Goal: Transaction & Acquisition: Book appointment/travel/reservation

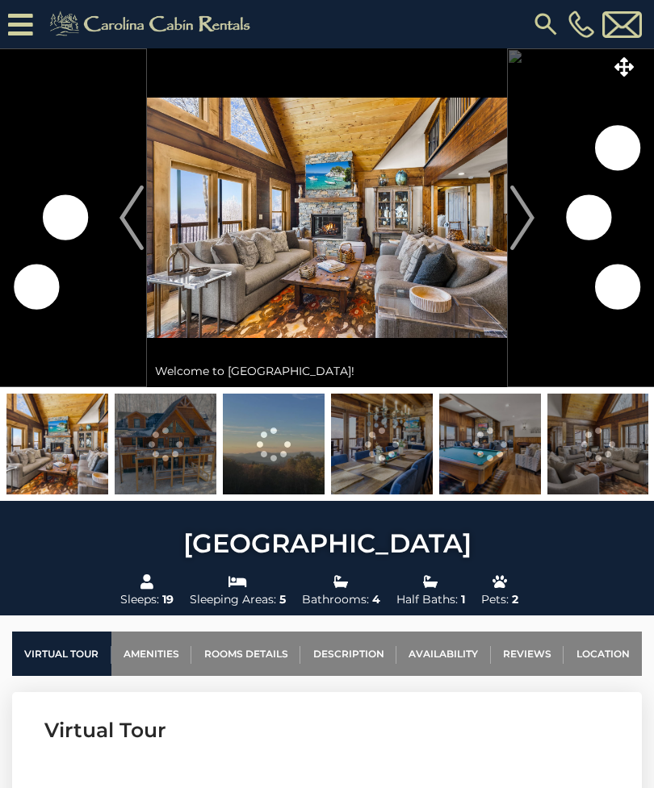
click at [188, 454] on img at bounding box center [166, 444] width 102 height 101
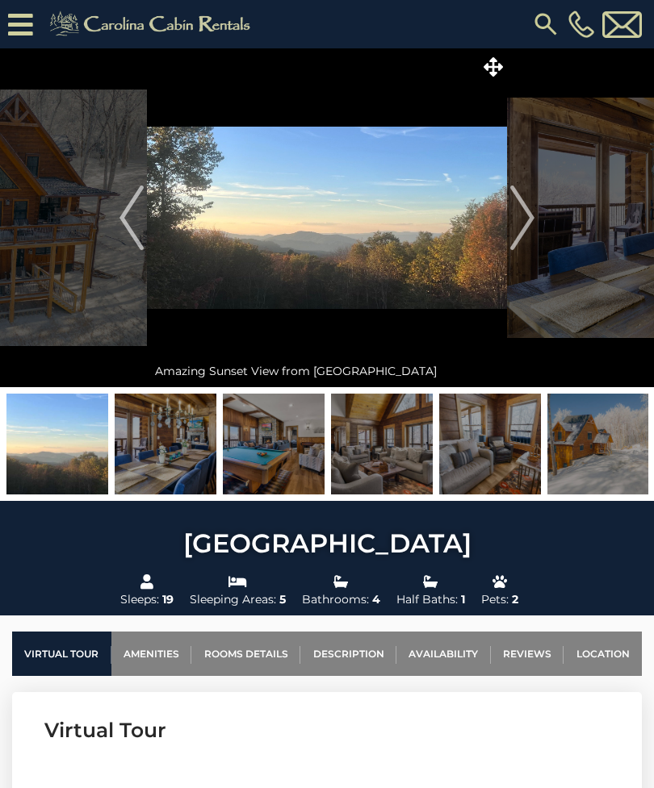
click at [32, 24] on icon at bounding box center [20, 24] width 25 height 28
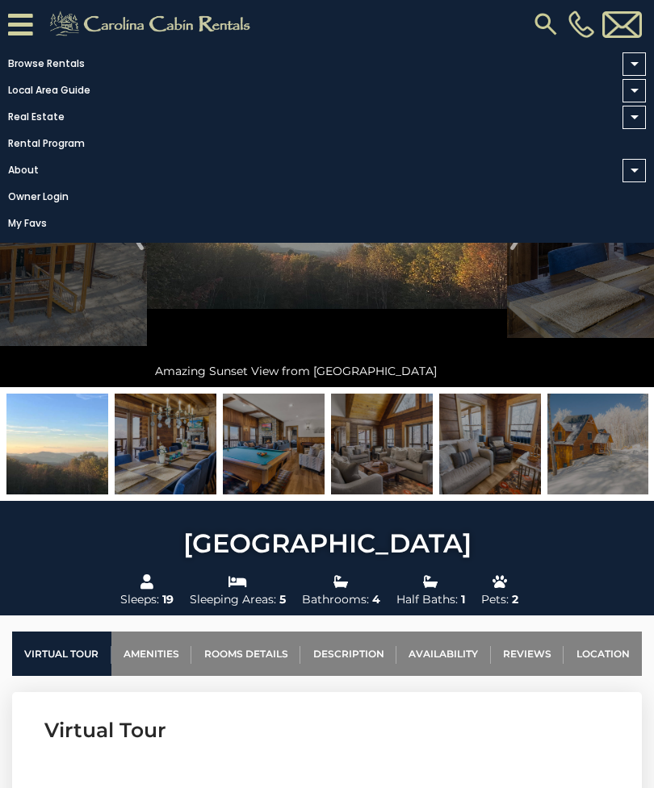
click at [59, 57] on link "Browse Rentals" at bounding box center [322, 63] width 645 height 23
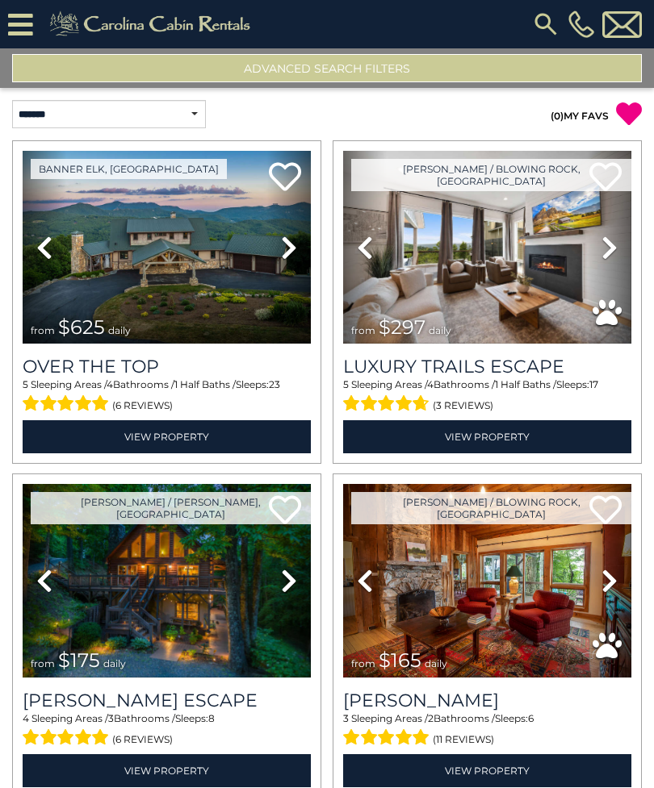
click at [223, 256] on img at bounding box center [167, 247] width 288 height 193
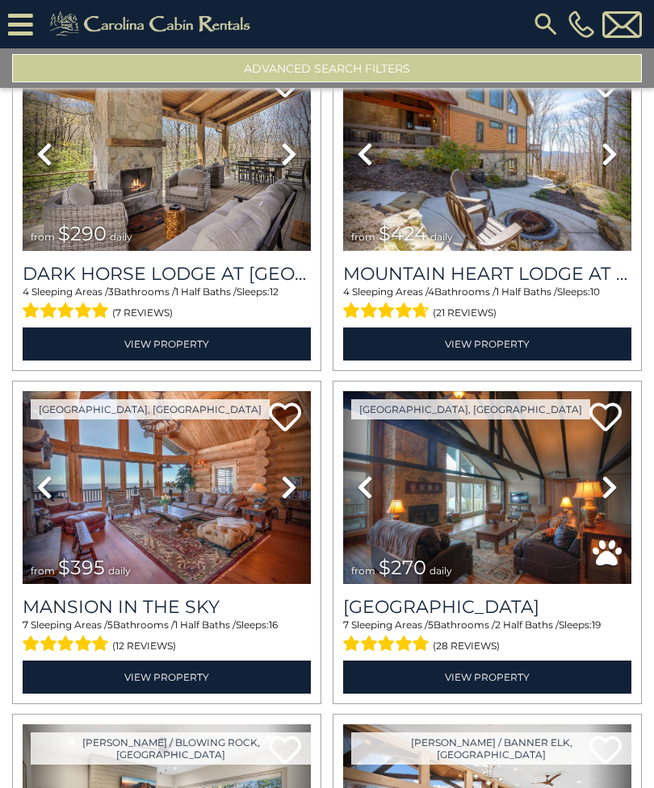
scroll to position [1039, 0]
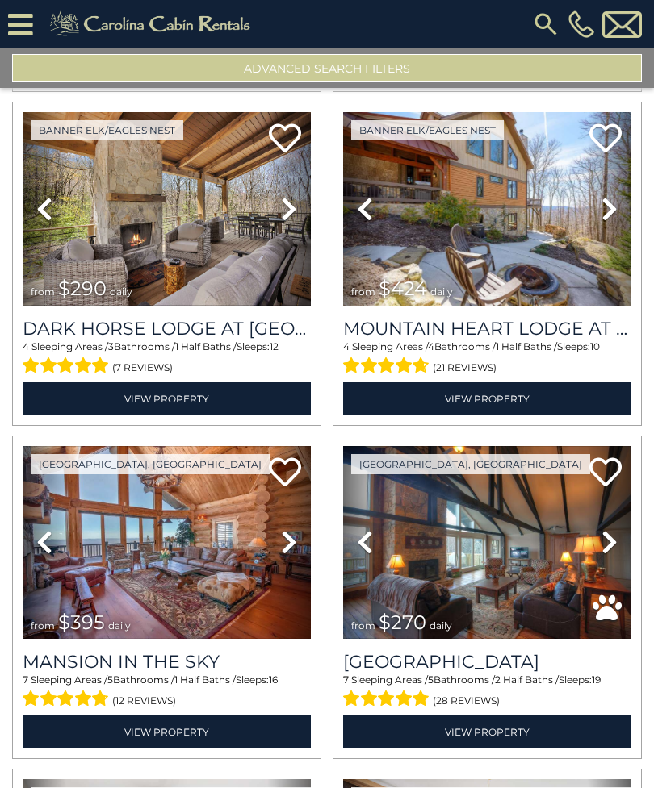
click at [282, 545] on icon at bounding box center [289, 542] width 16 height 26
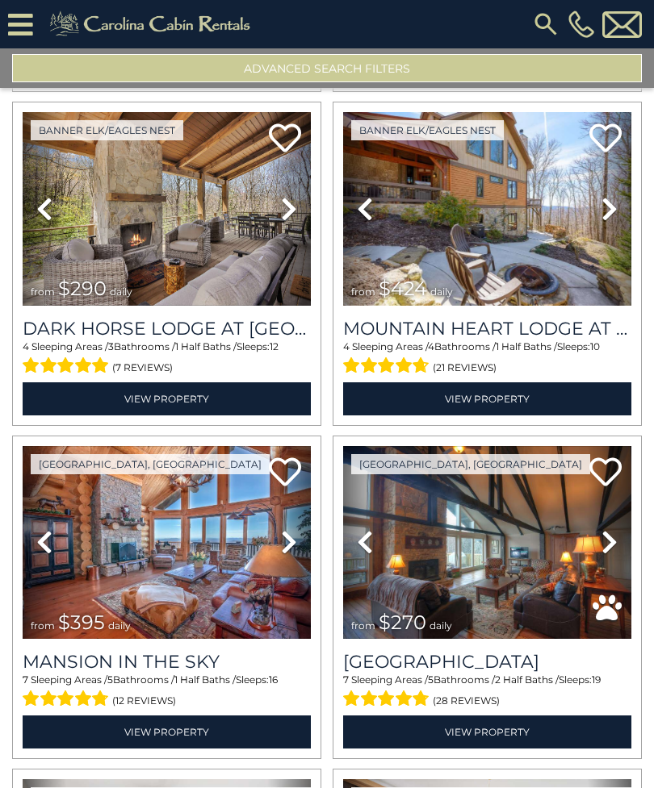
click at [293, 553] on icon at bounding box center [289, 542] width 16 height 26
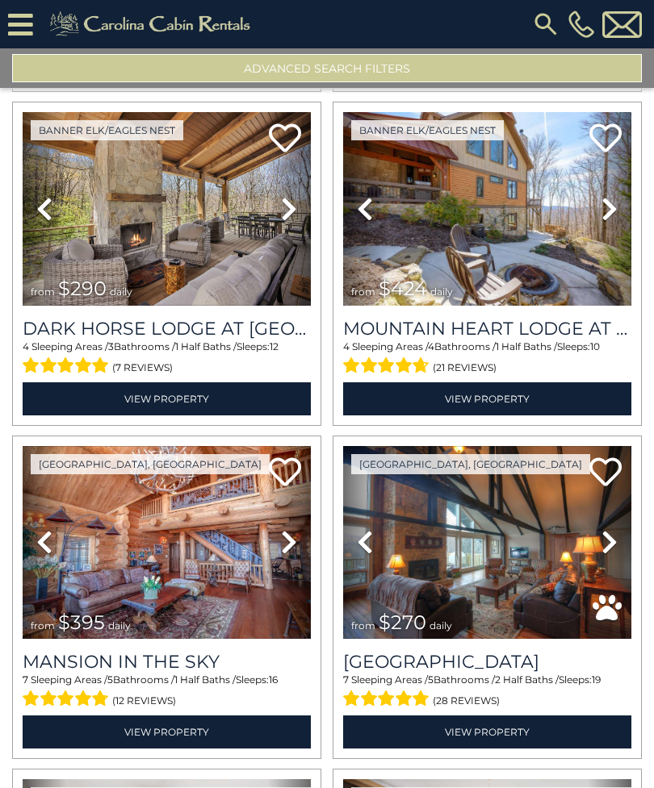
click at [303, 549] on link "Next" at bounding box center [289, 542] width 44 height 193
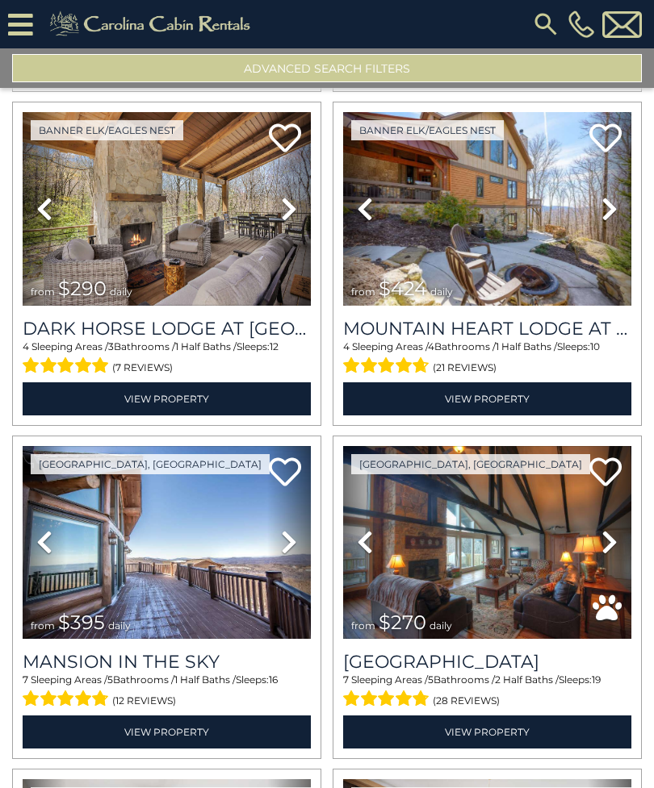
click at [300, 550] on link "Next" at bounding box center [289, 542] width 44 height 193
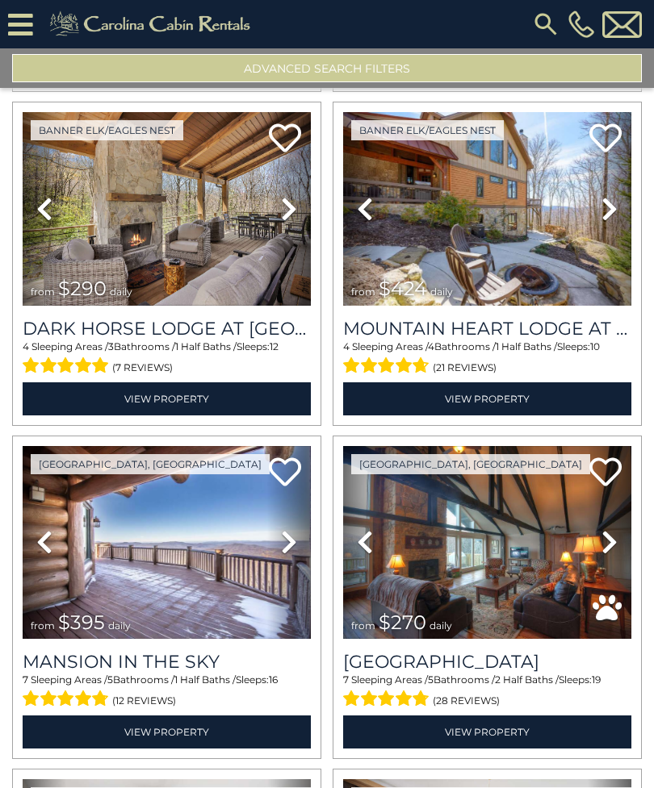
click at [306, 552] on link "Next" at bounding box center [289, 542] width 44 height 193
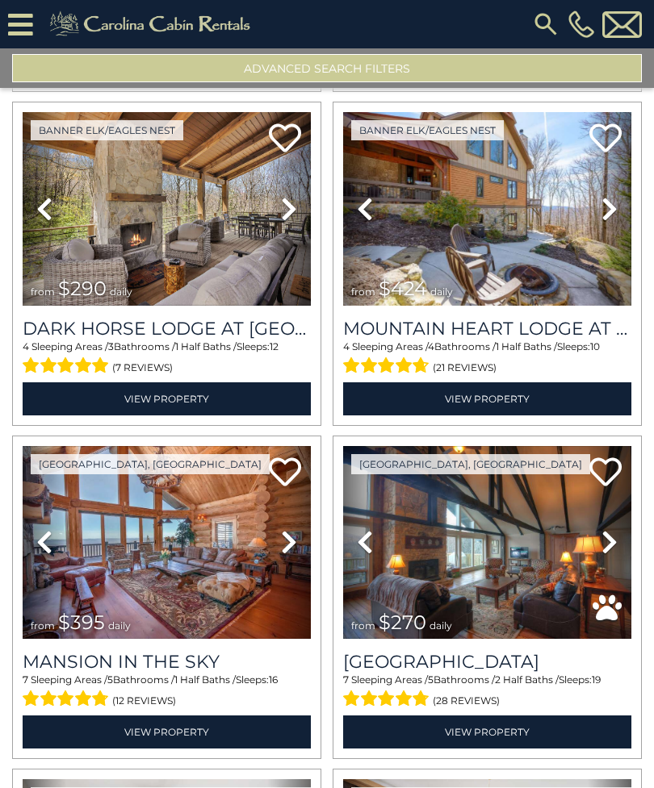
click at [291, 541] on icon at bounding box center [289, 542] width 16 height 26
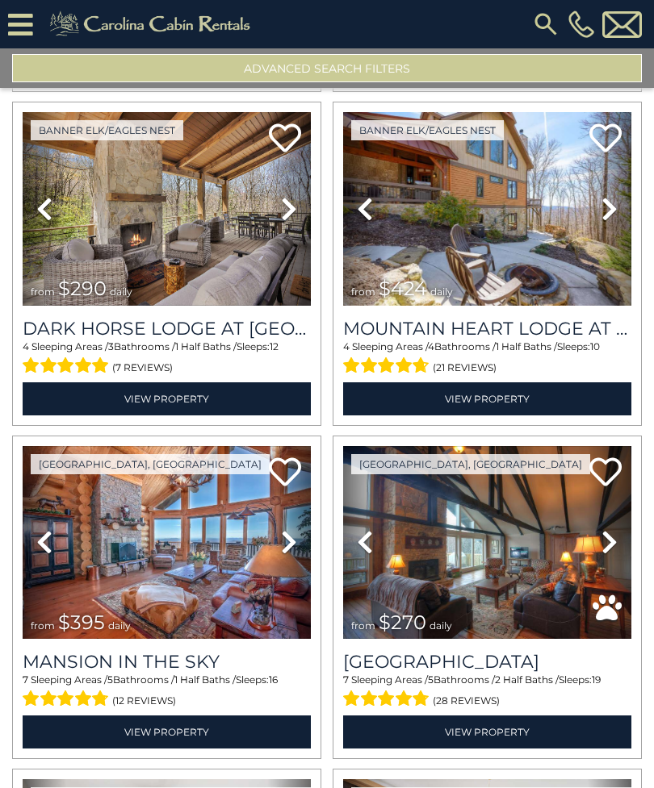
click at [296, 555] on icon at bounding box center [289, 542] width 16 height 26
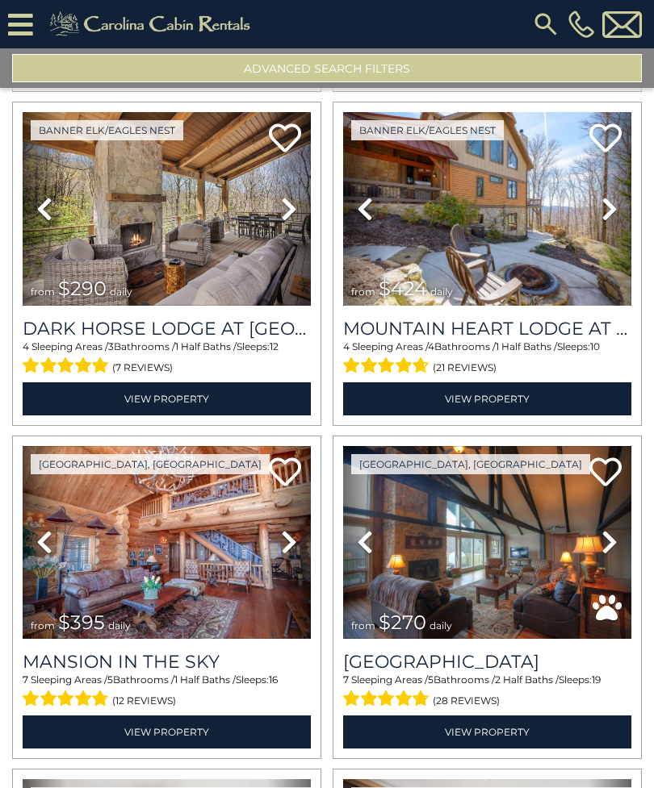
click at [309, 541] on link "Next" at bounding box center [289, 542] width 44 height 193
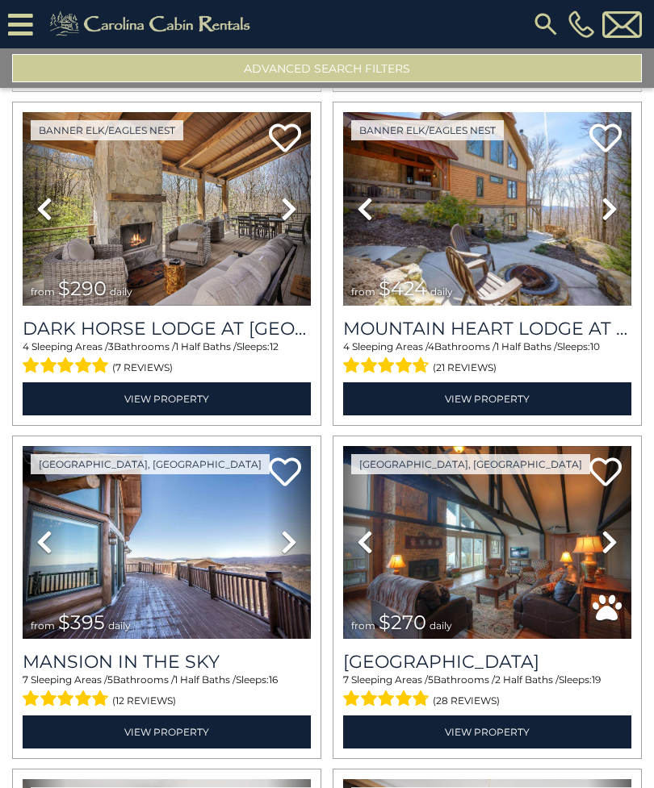
click at [604, 554] on icon at bounding box center [609, 542] width 16 height 26
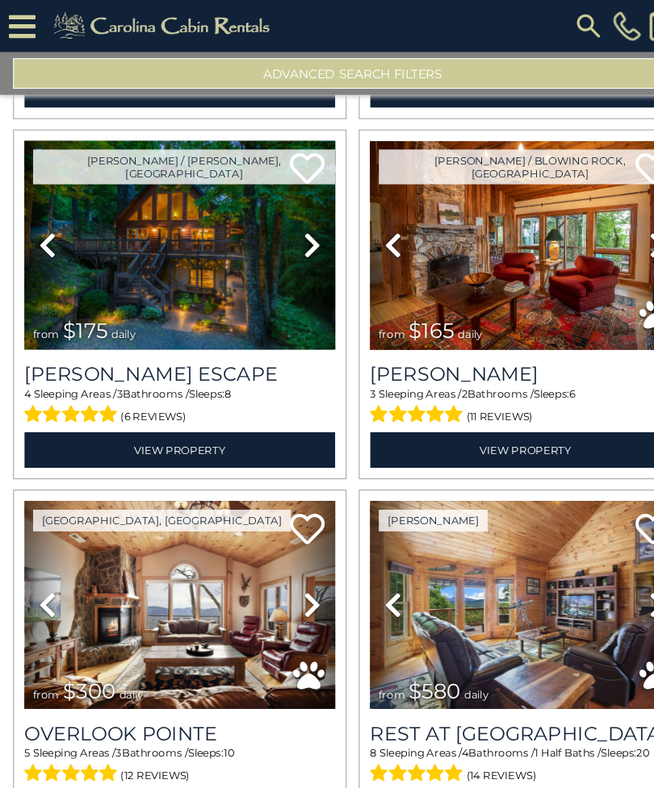
scroll to position [347, 0]
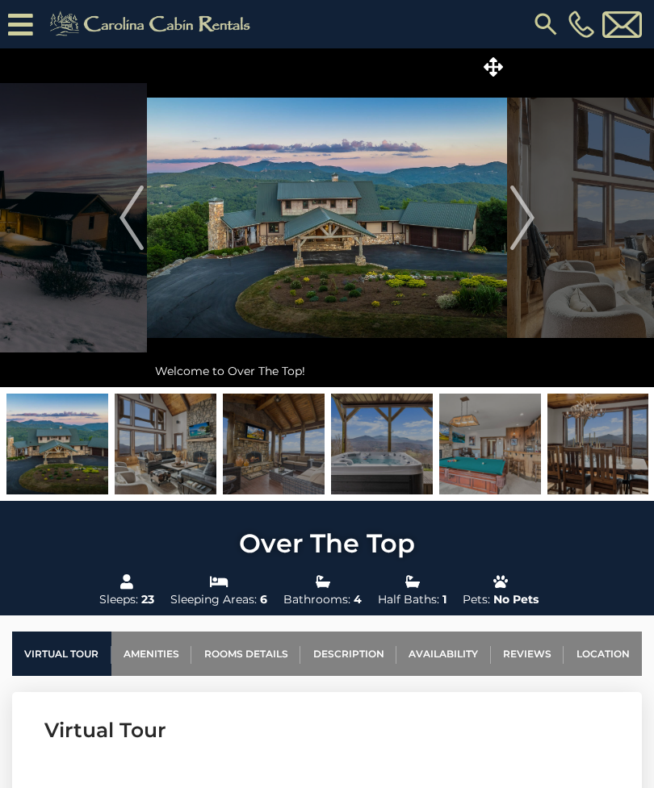
click at [370, 280] on img at bounding box center [327, 217] width 360 height 339
click at [378, 257] on img at bounding box center [327, 217] width 360 height 339
click at [362, 247] on img at bounding box center [327, 217] width 360 height 339
click at [349, 261] on img at bounding box center [327, 217] width 360 height 339
click at [336, 263] on img at bounding box center [327, 217] width 360 height 339
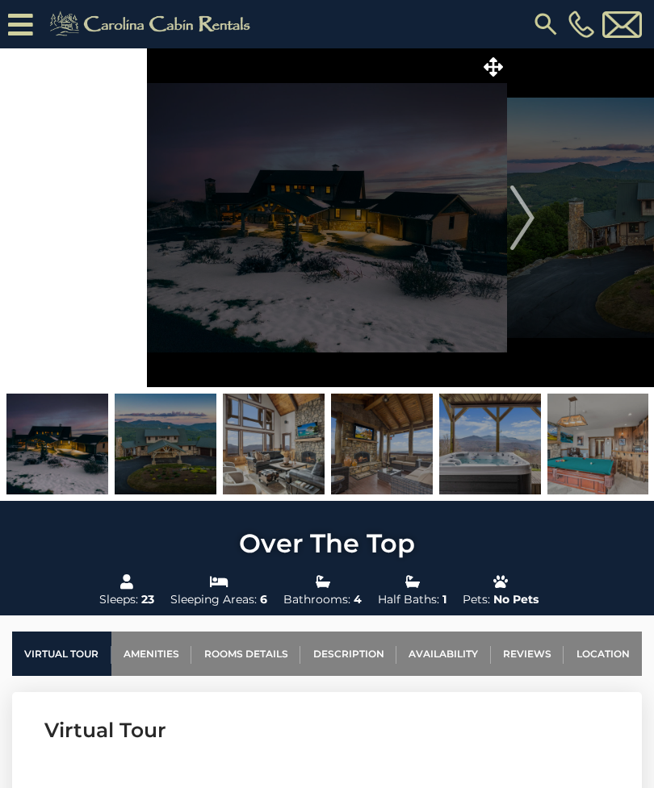
click at [537, 231] on button "Next" at bounding box center [522, 217] width 31 height 339
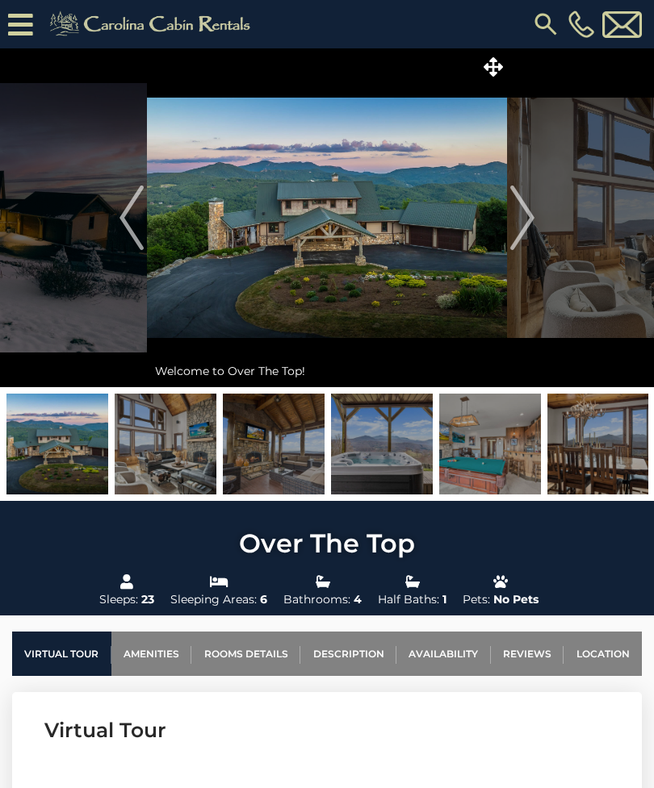
click at [410, 248] on img at bounding box center [327, 217] width 360 height 339
click at [403, 248] on img at bounding box center [327, 217] width 360 height 339
click at [180, 445] on img at bounding box center [166, 444] width 102 height 101
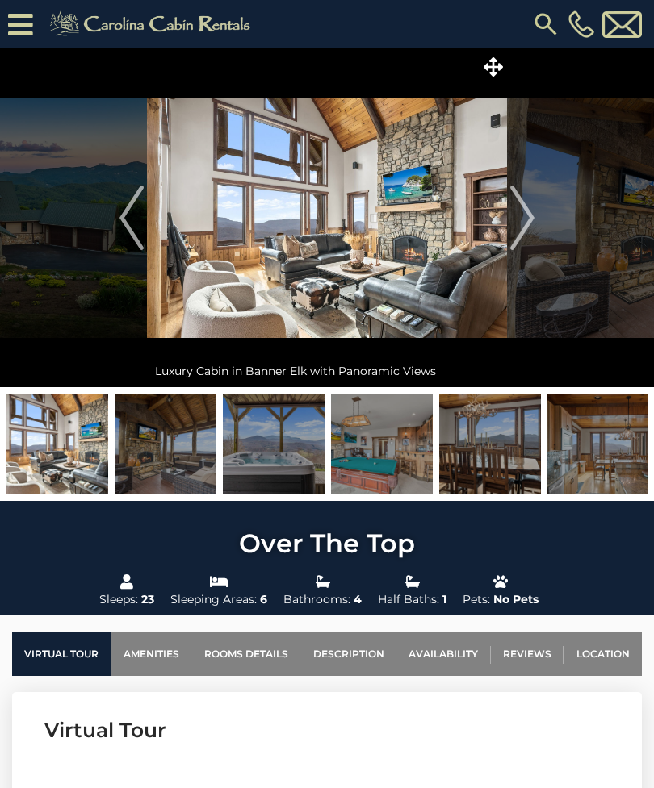
click at [524, 227] on img "Next" at bounding box center [522, 218] width 24 height 65
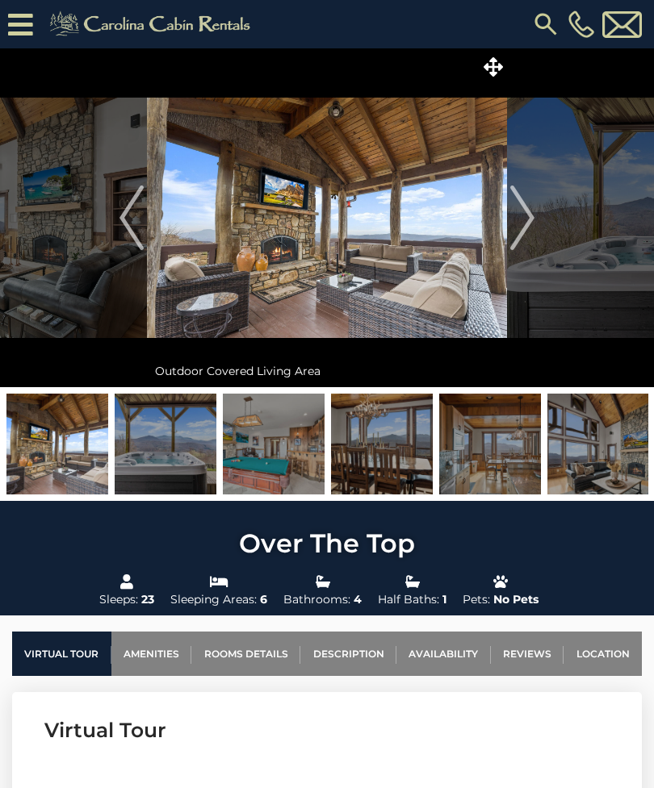
click at [523, 228] on img "Next" at bounding box center [522, 218] width 24 height 65
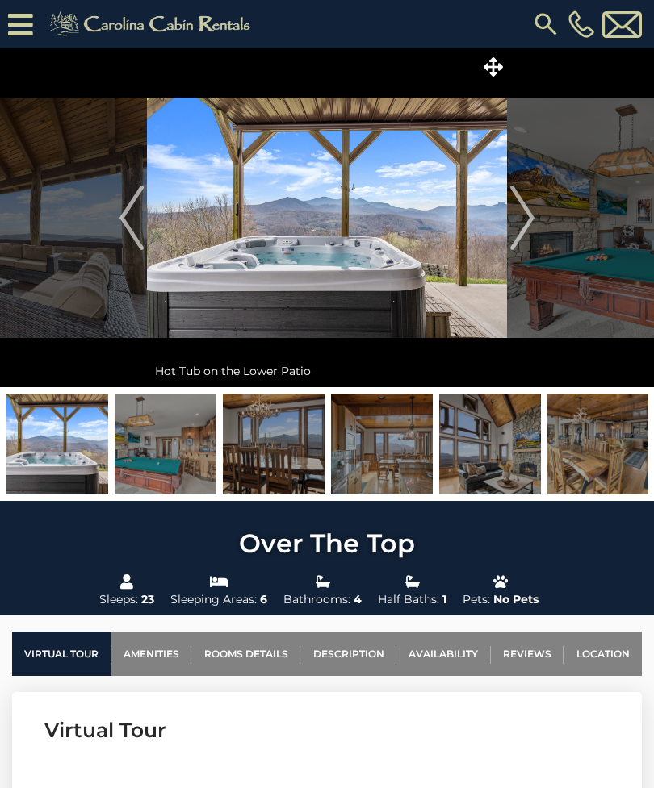
click at [528, 234] on img "Next" at bounding box center [522, 218] width 24 height 65
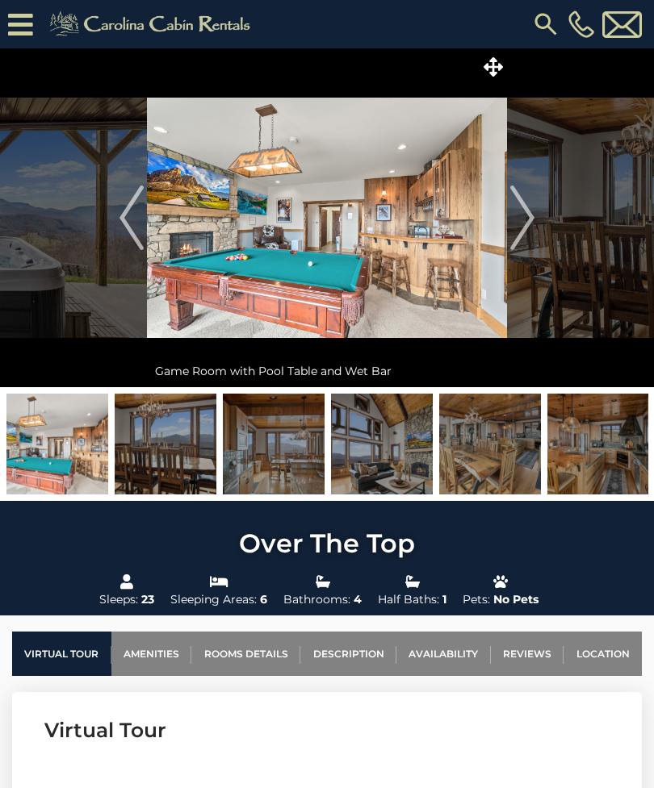
click at [532, 224] on img "Next" at bounding box center [522, 218] width 24 height 65
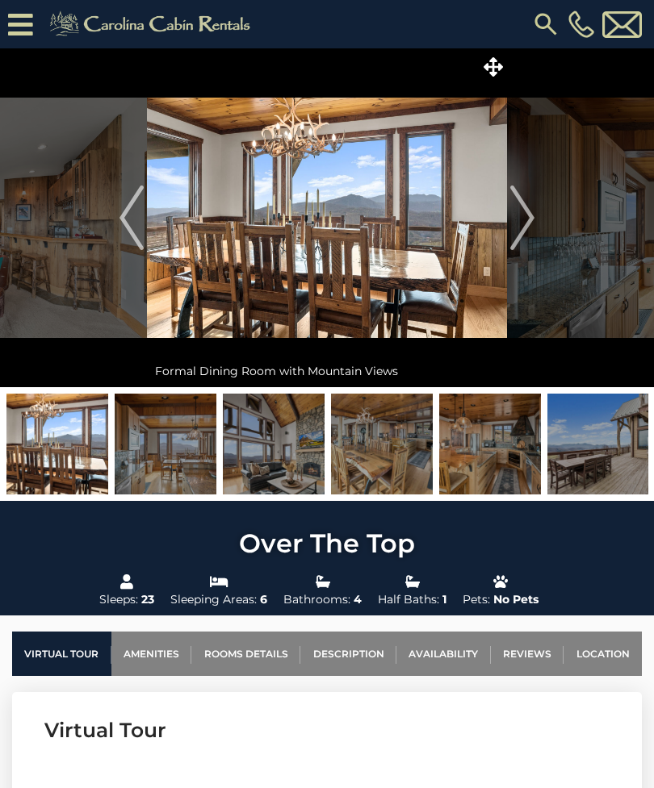
click at [532, 232] on img "Next" at bounding box center [522, 218] width 24 height 65
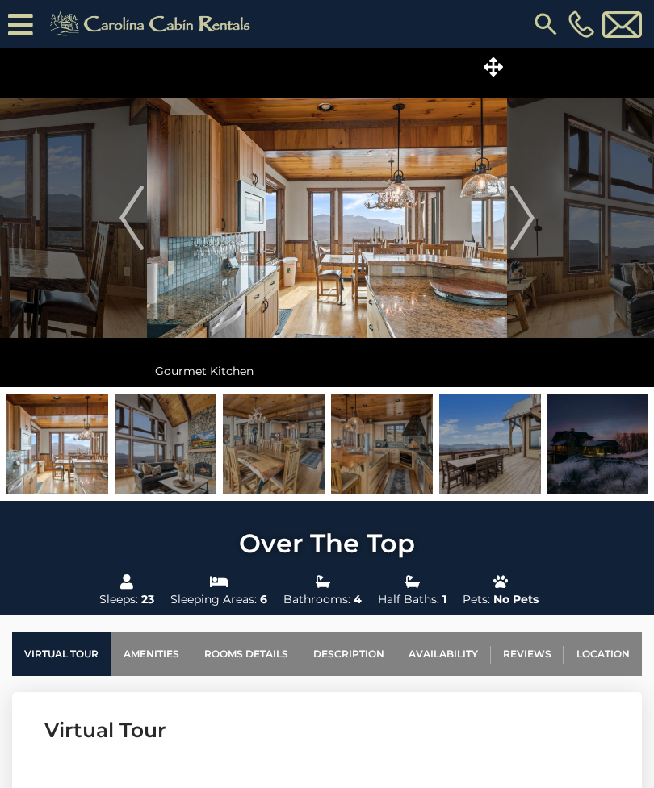
click at [534, 228] on img "Next" at bounding box center [522, 218] width 24 height 65
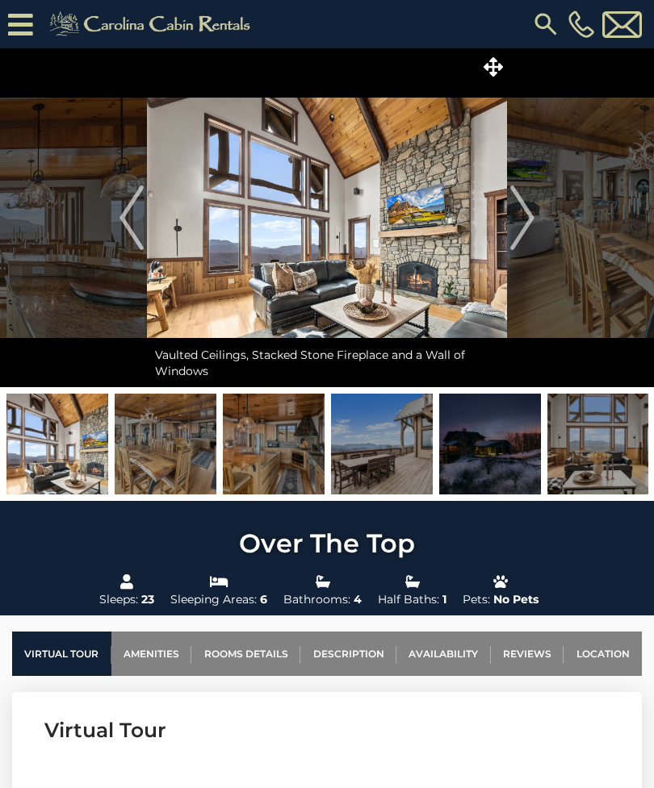
click at [506, 465] on img at bounding box center [490, 444] width 102 height 101
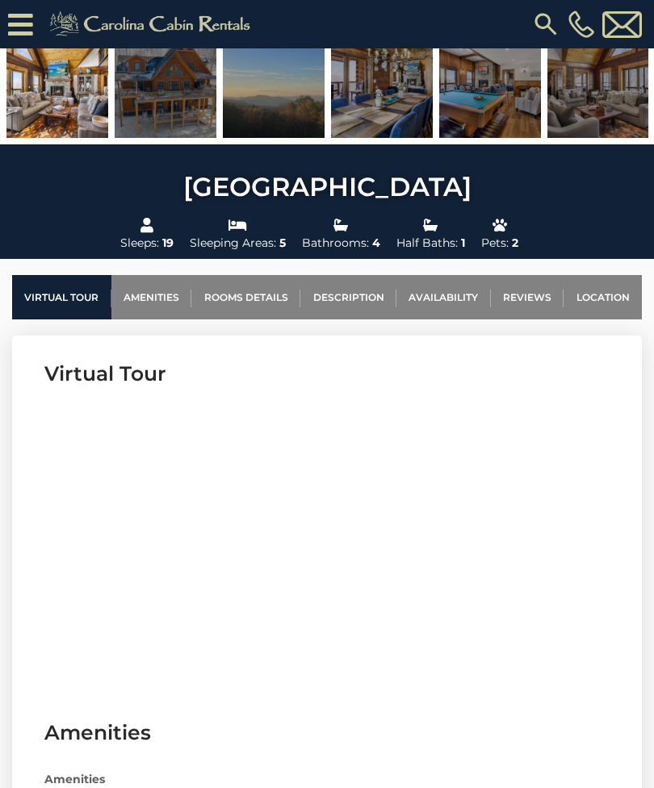
scroll to position [388, 0]
